Goal: Transaction & Acquisition: Purchase product/service

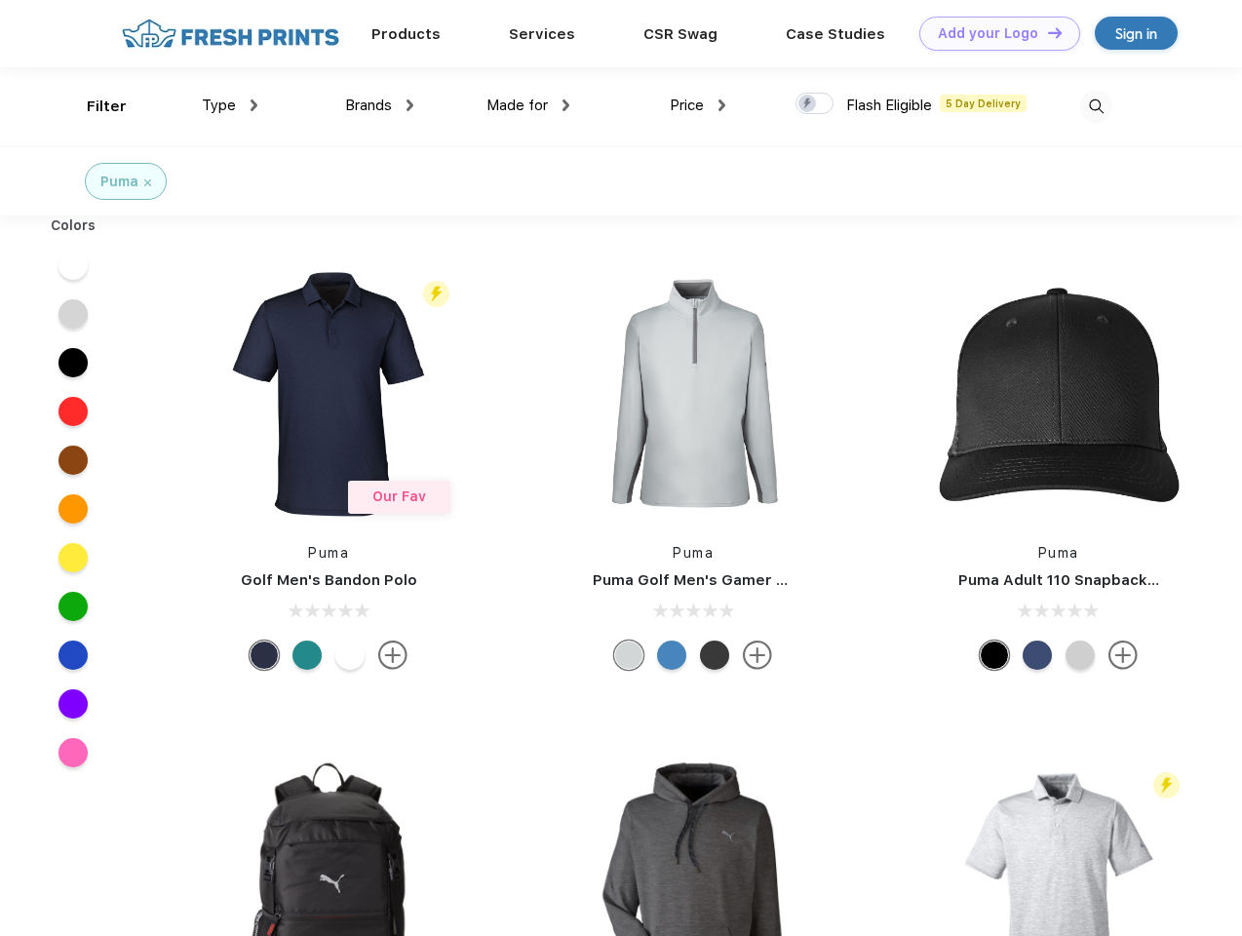
click at [993, 33] on link "Add your Logo Design Tool" at bounding box center [1000, 34] width 161 height 34
click at [0, 0] on div "Design Tool" at bounding box center [0, 0] width 0 height 0
click at [1046, 32] on link "Add your Logo Design Tool" at bounding box center [1000, 34] width 161 height 34
click at [94, 106] on div "Filter" at bounding box center [107, 107] width 40 height 22
click at [230, 105] on span "Type" at bounding box center [219, 106] width 34 height 18
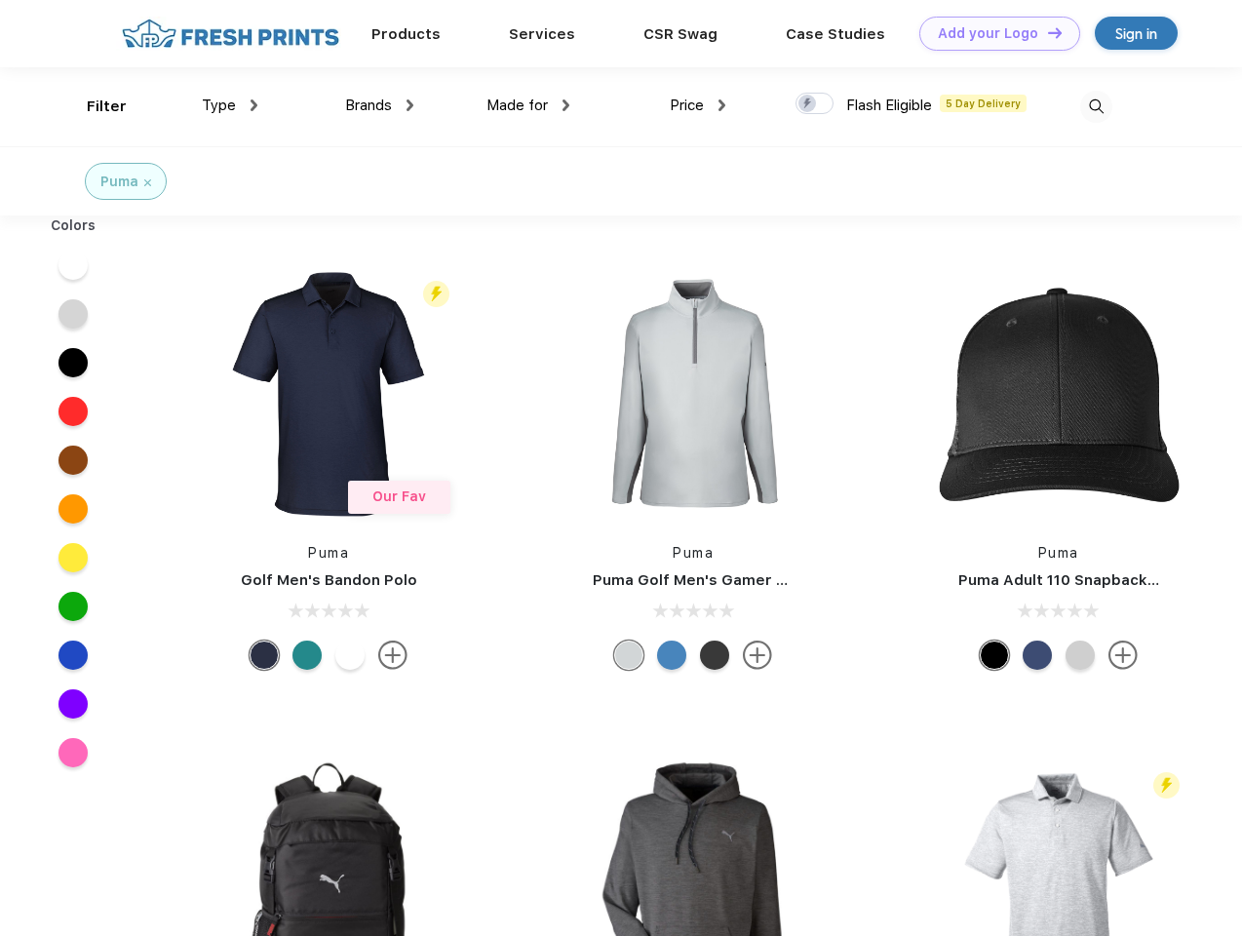
click at [379, 105] on span "Brands" at bounding box center [368, 106] width 47 height 18
click at [529, 105] on span "Made for" at bounding box center [517, 106] width 61 height 18
click at [698, 105] on span "Price" at bounding box center [687, 106] width 34 height 18
click at [815, 104] on div at bounding box center [815, 103] width 38 height 21
click at [808, 104] on input "checkbox" at bounding box center [802, 98] width 13 height 13
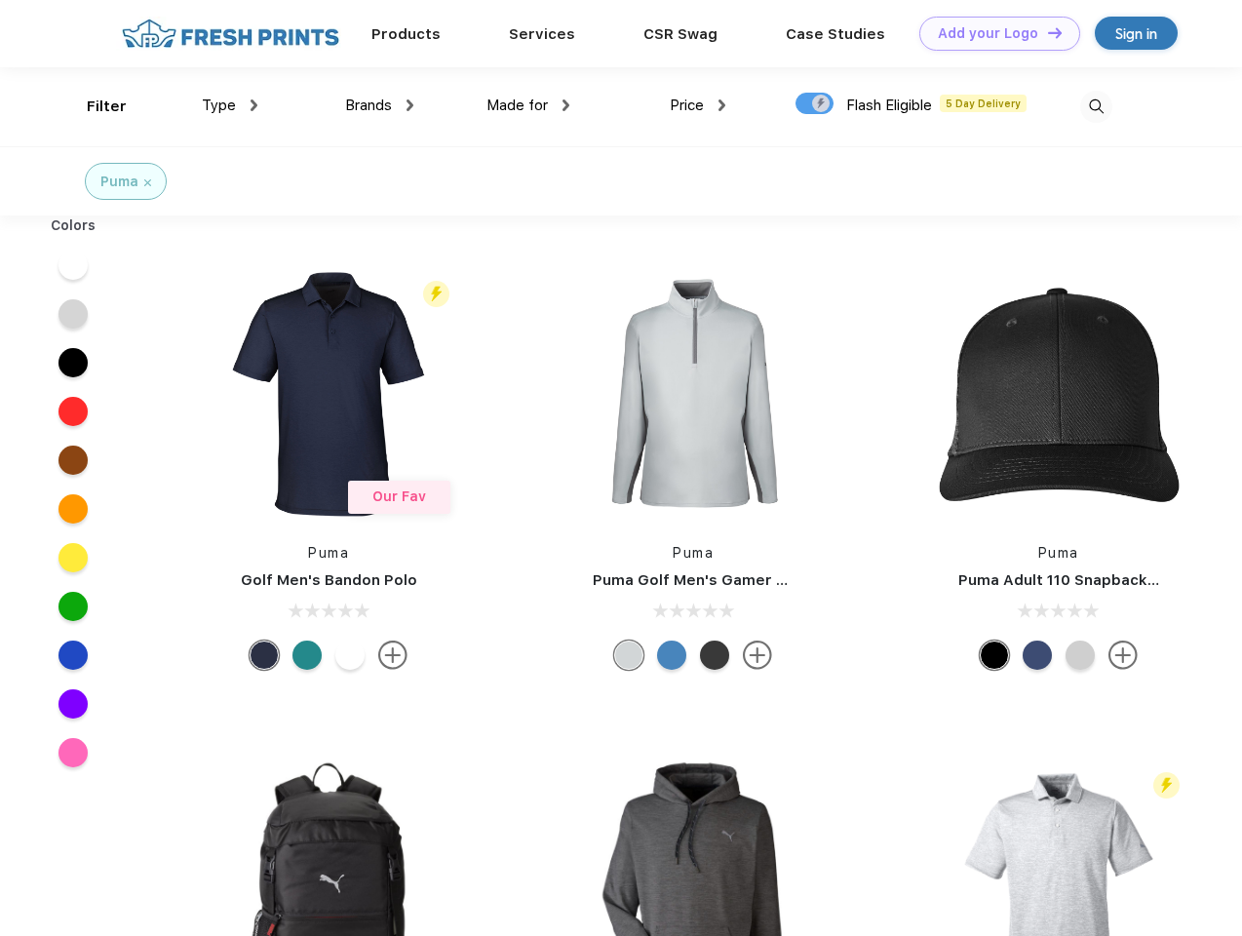
click at [1096, 106] on img at bounding box center [1096, 107] width 32 height 32
